Goal: Task Accomplishment & Management: Use online tool/utility

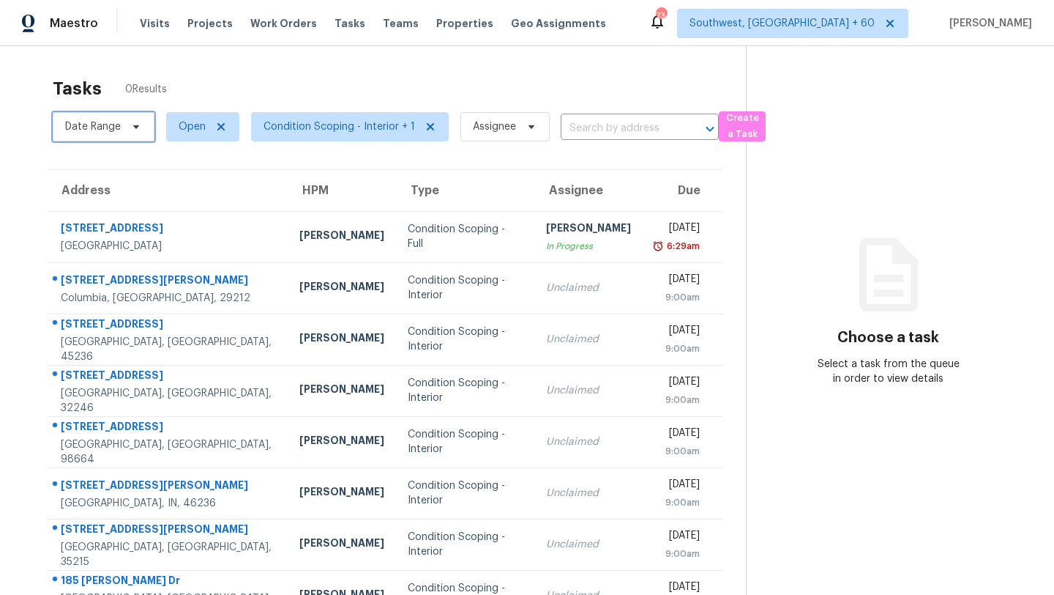
click at [111, 130] on span "Date Range" at bounding box center [93, 126] width 56 height 15
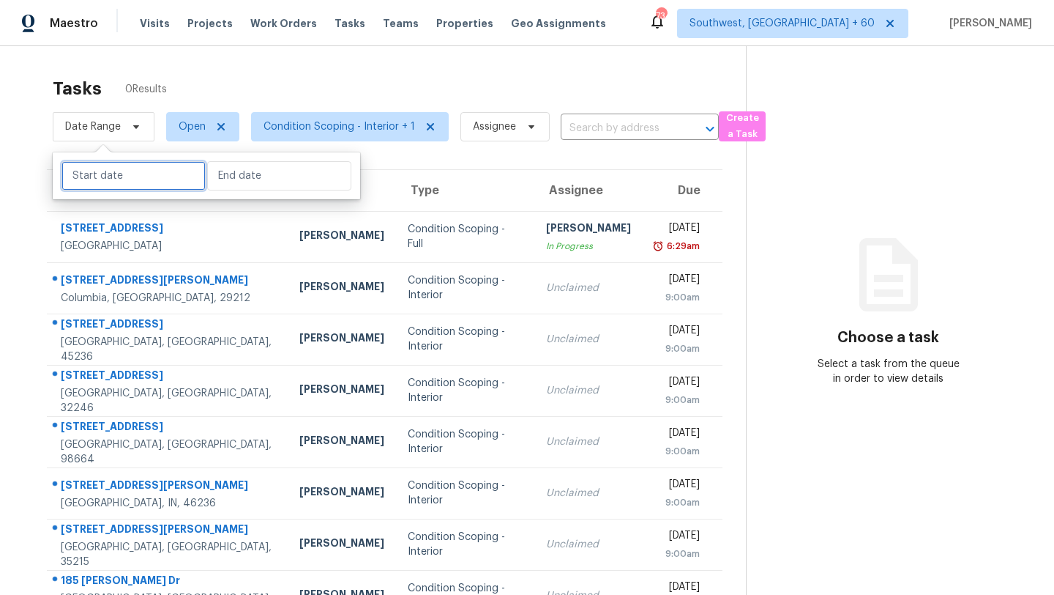
click at [123, 182] on input "text" at bounding box center [134, 175] width 144 height 29
select select "8"
select select "2025"
select select "9"
select select "2025"
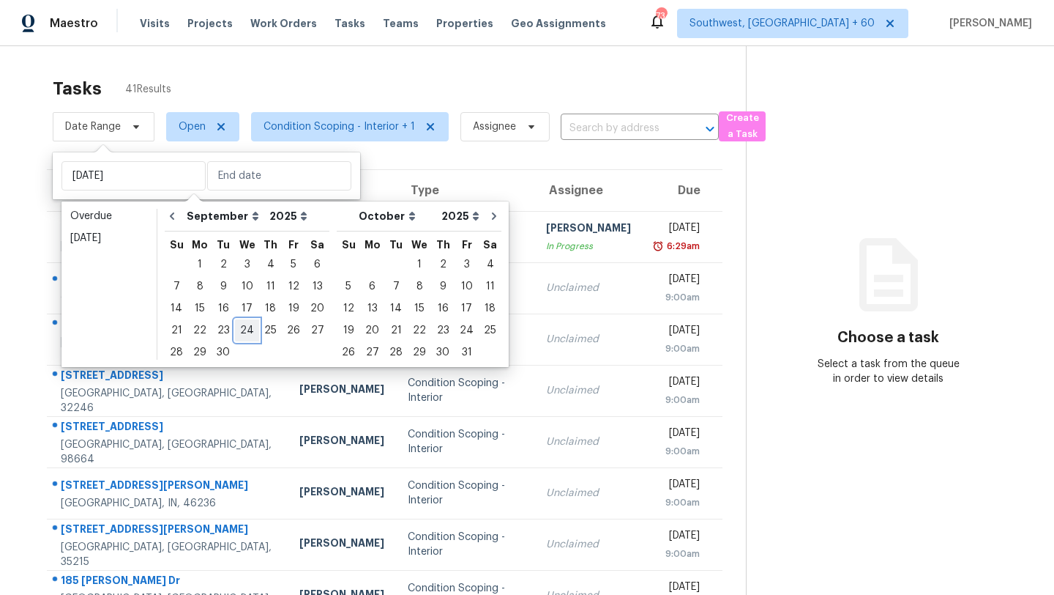
click at [249, 329] on div "24" at bounding box center [247, 330] width 24 height 21
type input "Wed, Sep 24"
click at [249, 329] on div "24" at bounding box center [247, 330] width 24 height 21
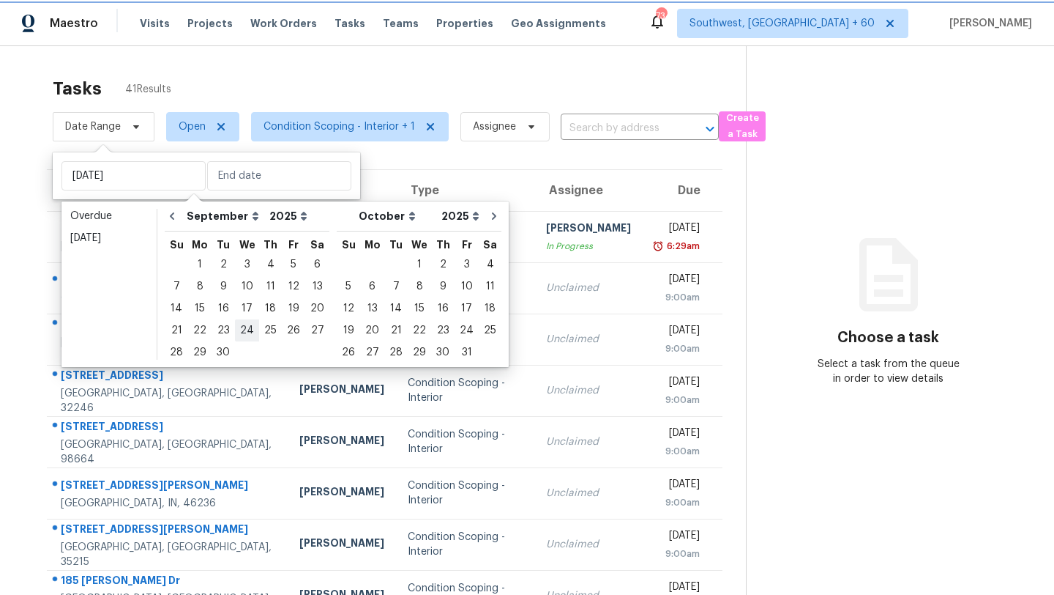
type input "Wed, Sep 24"
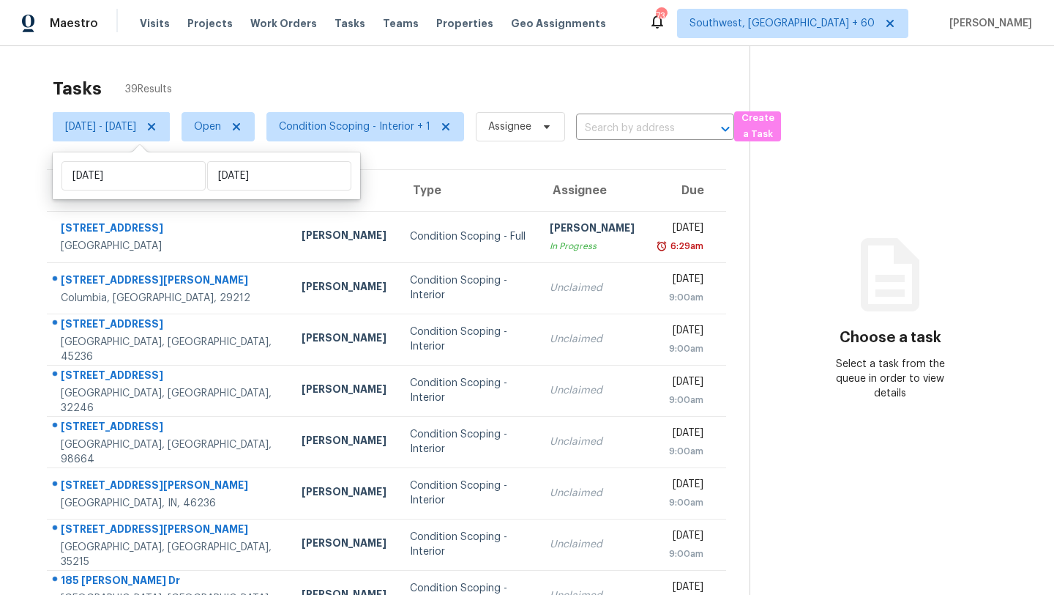
click at [367, 83] on div "Tasks 39 Results" at bounding box center [401, 89] width 697 height 38
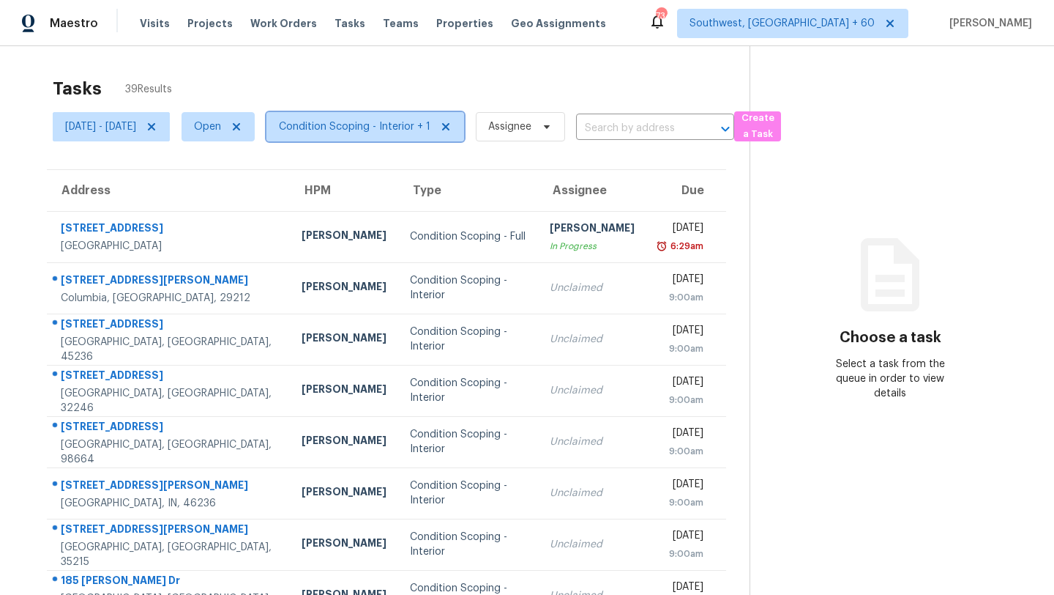
click at [379, 124] on span "Condition Scoping - Interior + 1" at bounding box center [355, 126] width 152 height 15
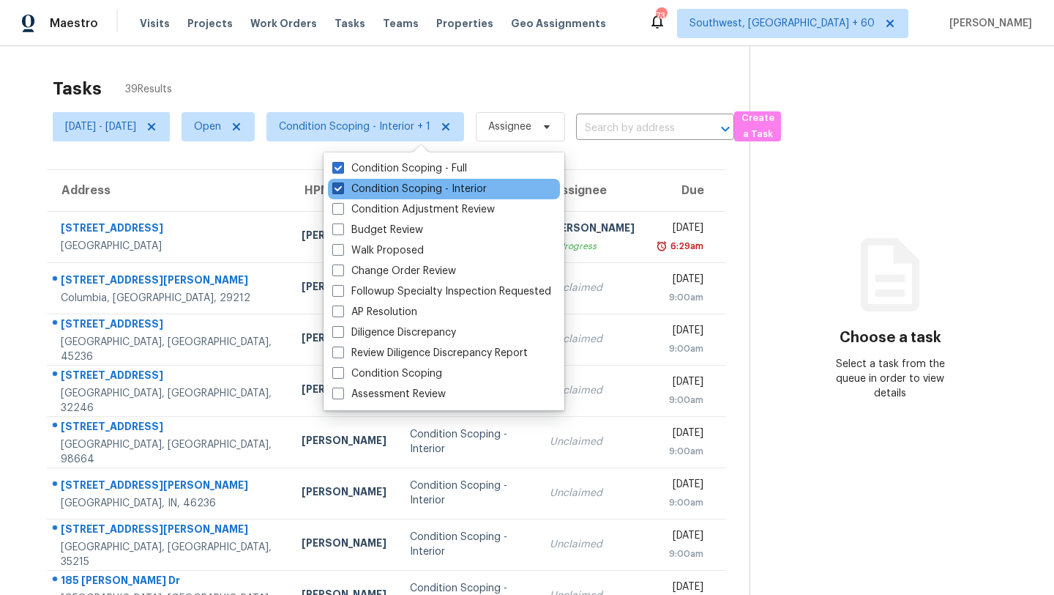
click at [379, 193] on label "Condition Scoping - Interior" at bounding box center [409, 189] width 154 height 15
click at [342, 191] on input "Condition Scoping - Interior" at bounding box center [337, 187] width 10 height 10
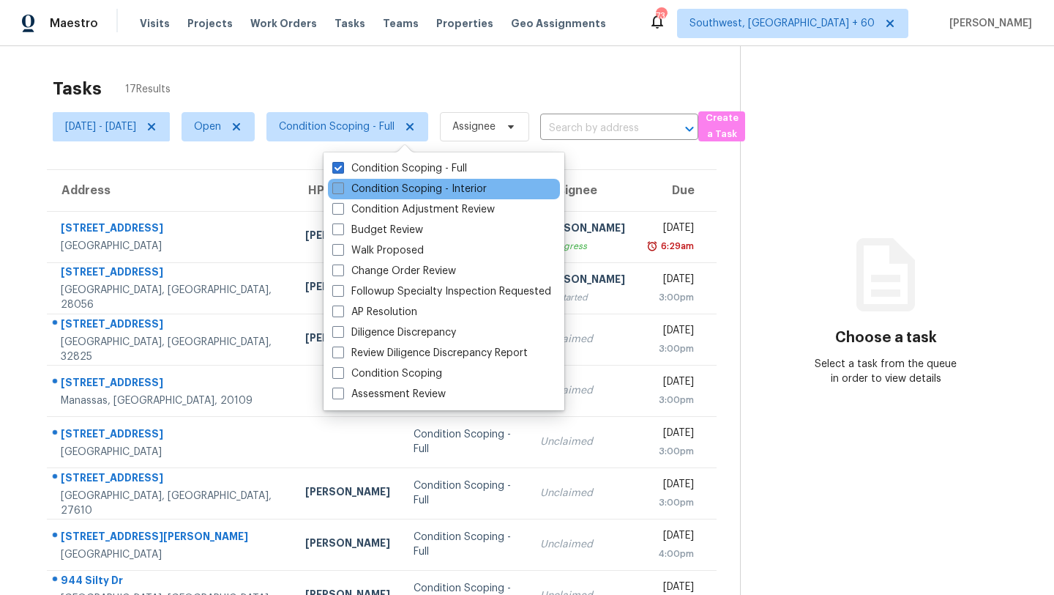
click at [379, 193] on label "Condition Scoping - Interior" at bounding box center [409, 189] width 154 height 15
click at [342, 191] on input "Condition Scoping - Interior" at bounding box center [337, 187] width 10 height 10
checkbox input "true"
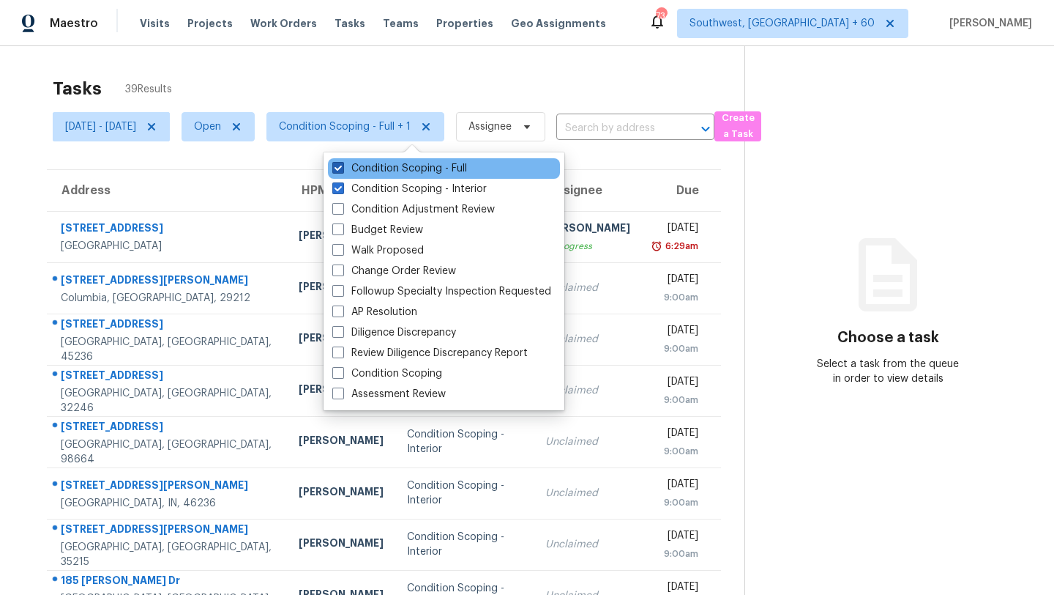
click at [380, 168] on label "Condition Scoping - Full" at bounding box center [399, 168] width 135 height 15
click at [342, 168] on input "Condition Scoping - Full" at bounding box center [337, 166] width 10 height 10
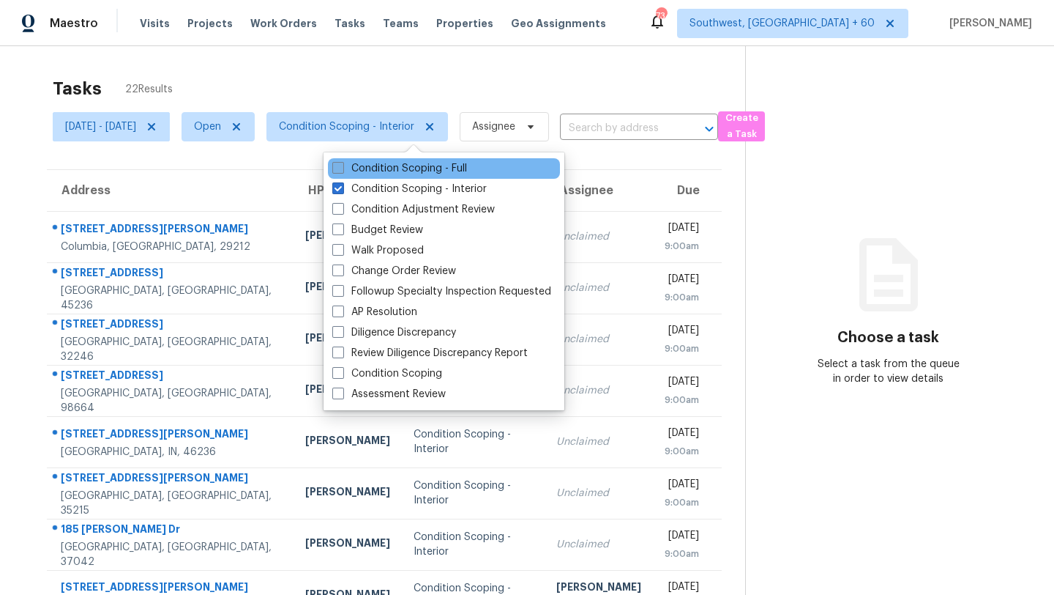
click at [380, 168] on label "Condition Scoping - Full" at bounding box center [399, 168] width 135 height 15
click at [342, 168] on input "Condition Scoping - Full" at bounding box center [337, 166] width 10 height 10
checkbox input "true"
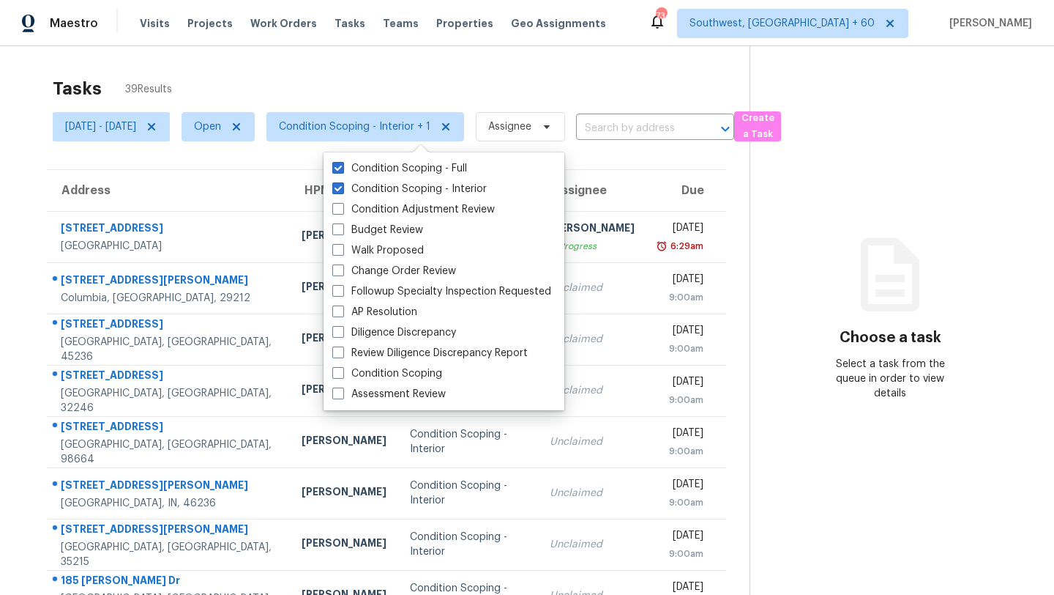
click at [291, 76] on div "Tasks 39 Results" at bounding box center [401, 89] width 697 height 38
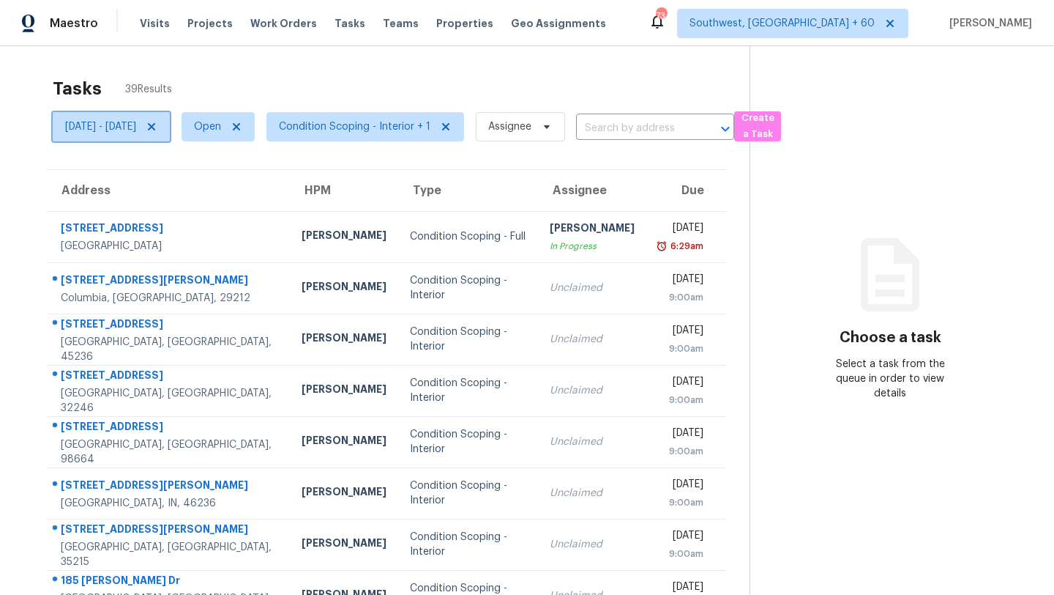
click at [157, 125] on icon at bounding box center [152, 127] width 12 height 12
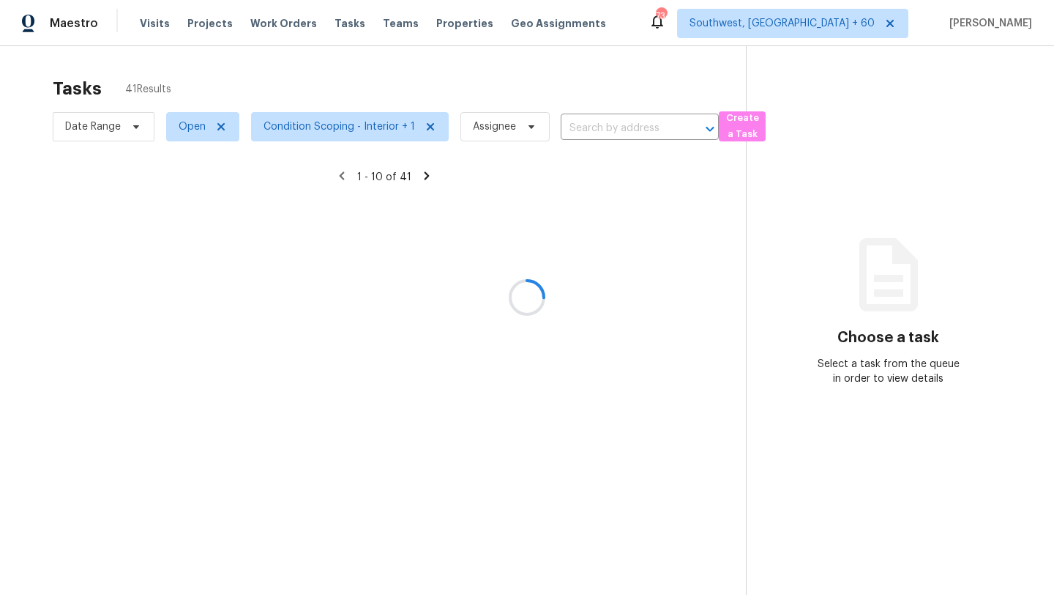
click at [256, 64] on div at bounding box center [527, 297] width 1054 height 595
